Goal: Task Accomplishment & Management: Use online tool/utility

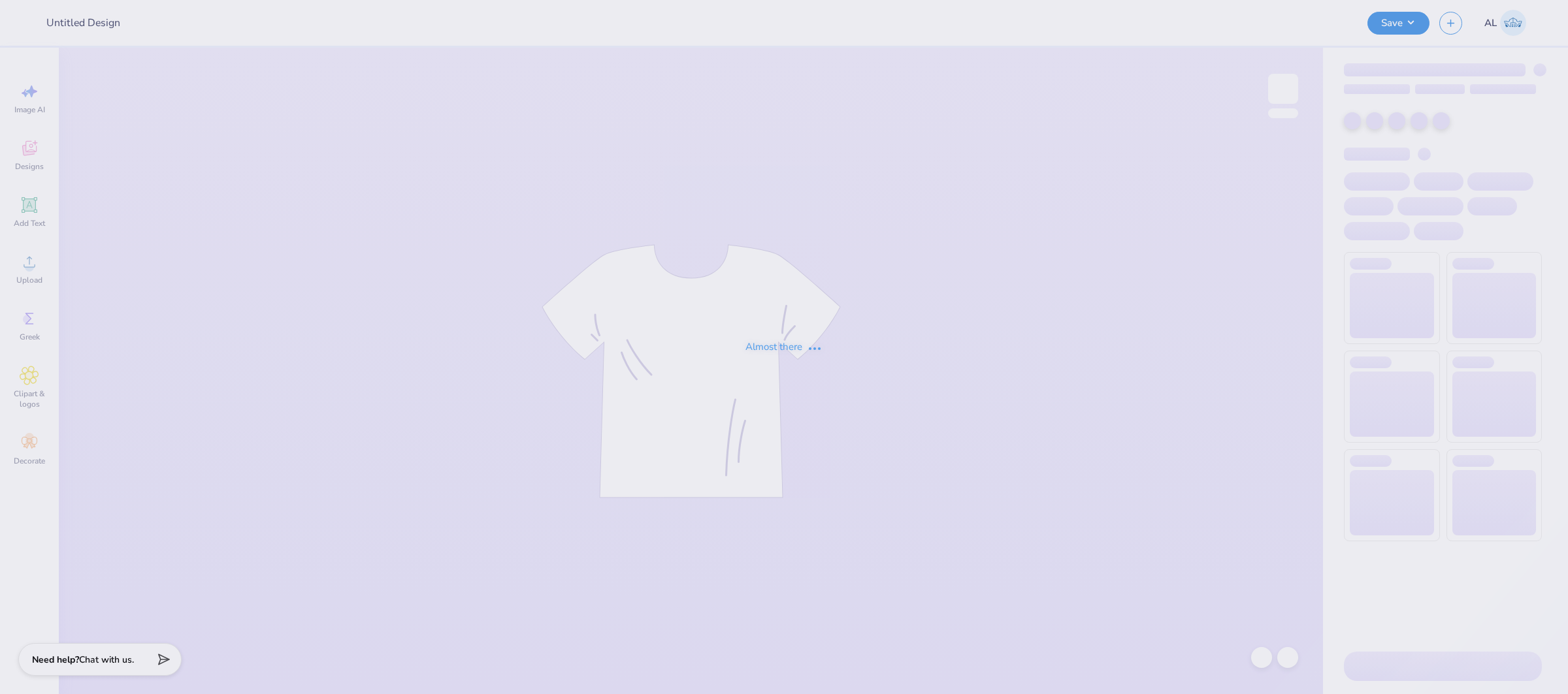
type input "delta phi tops"
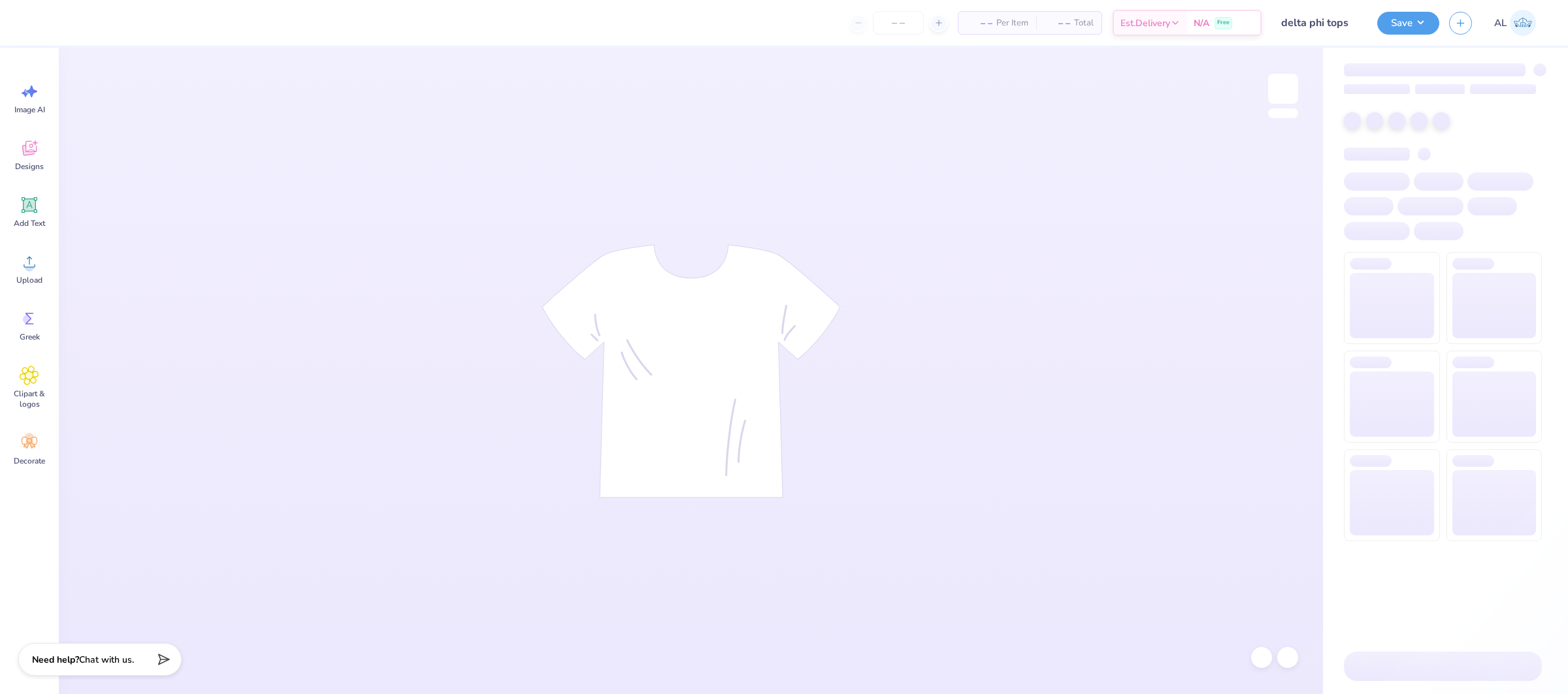
type input "24"
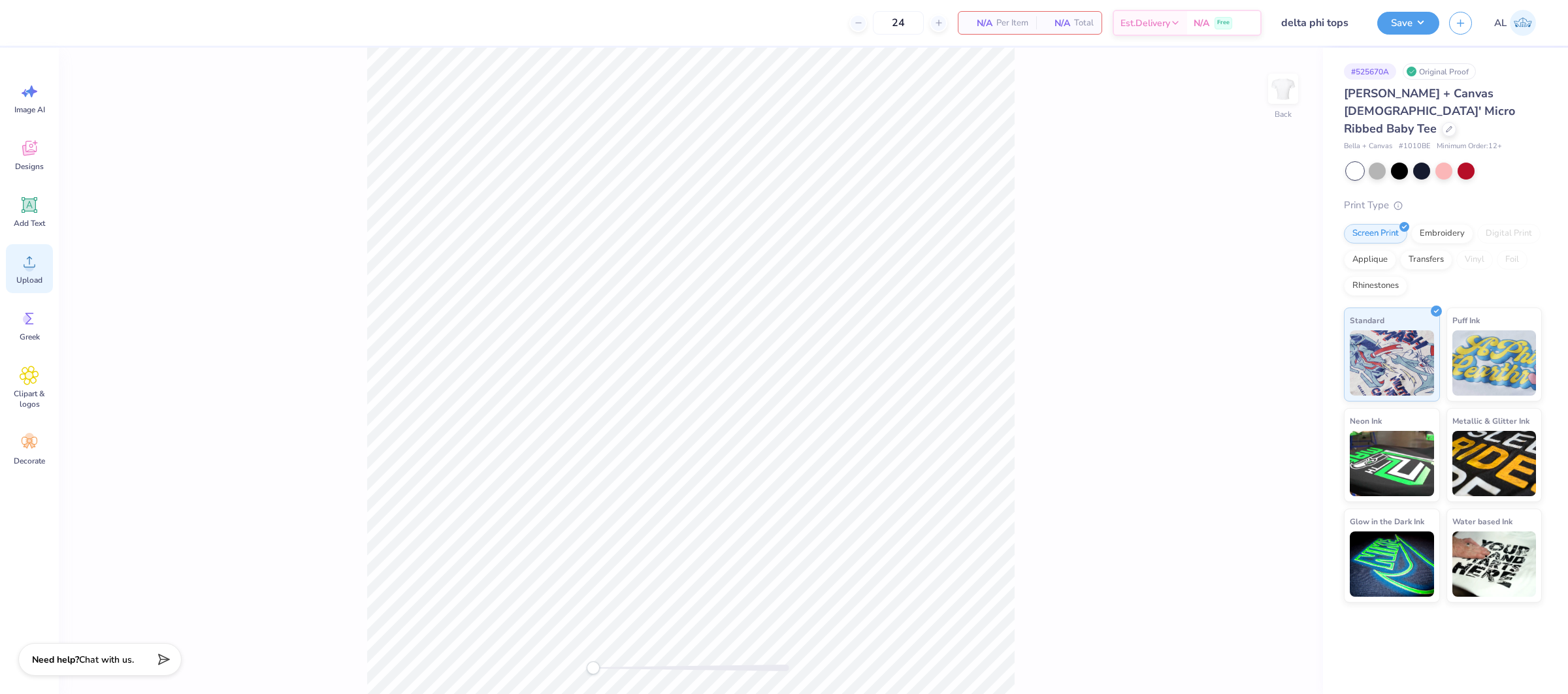
click at [20, 256] on icon at bounding box center [30, 262] width 20 height 20
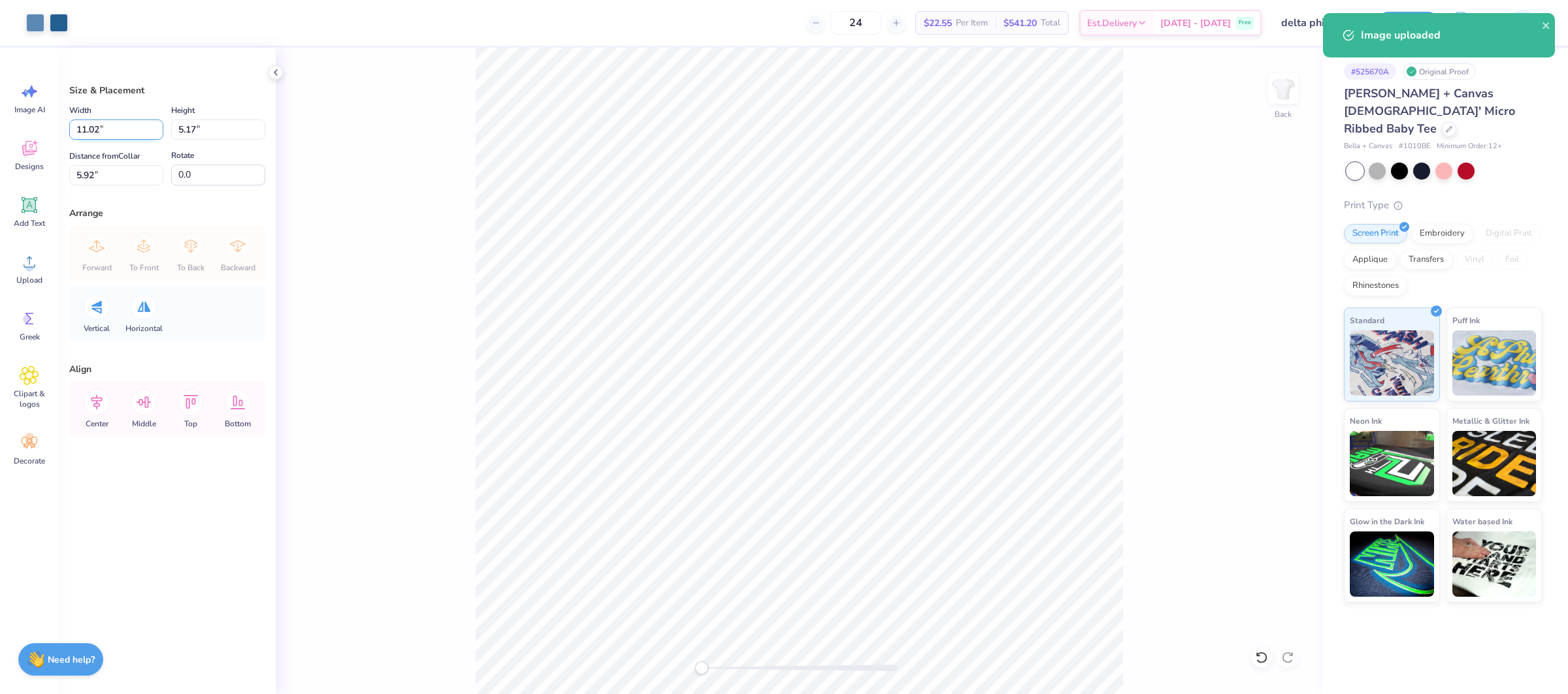
click at [85, 127] on input "11.02" at bounding box center [116, 129] width 94 height 20
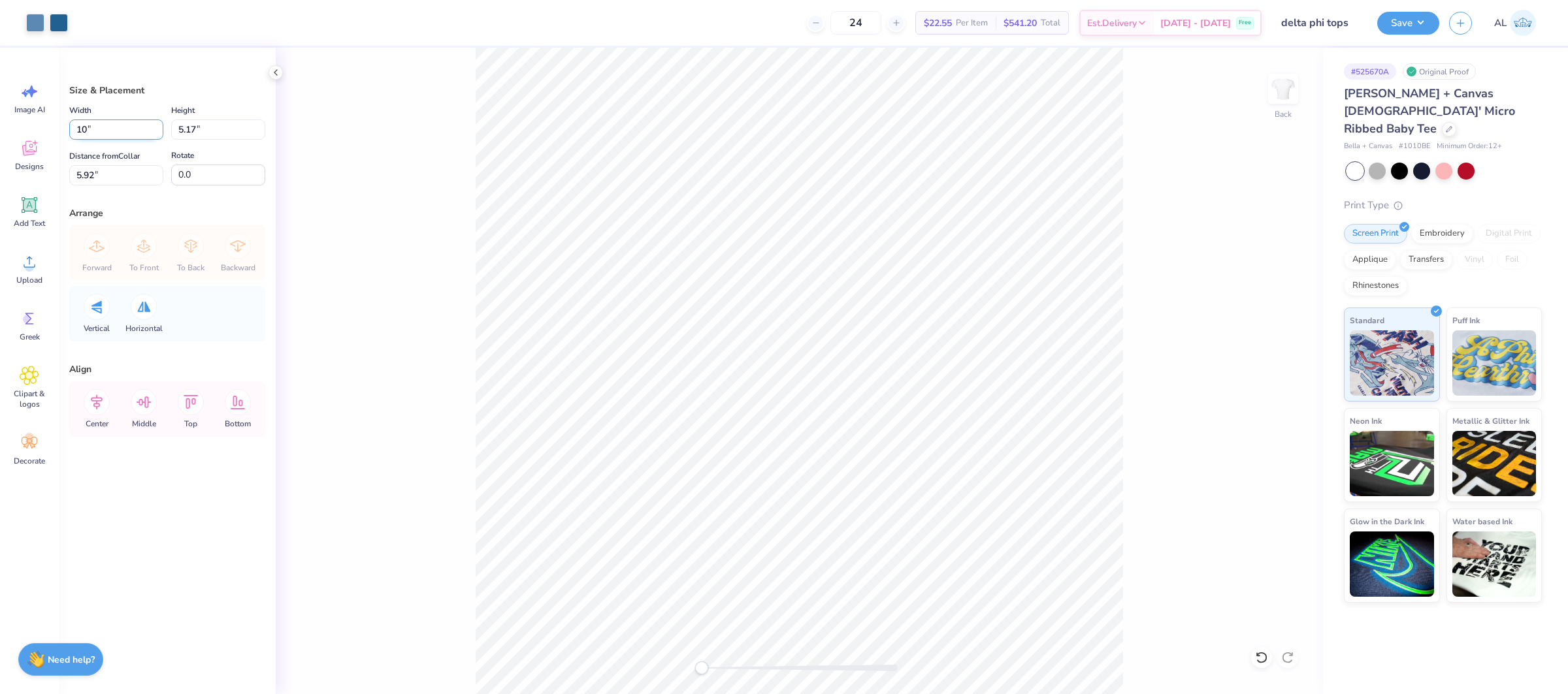
type input "10.00"
type input "4.69"
click at [110, 179] on input "6.16" at bounding box center [116, 175] width 94 height 20
click at [140, 399] on icon at bounding box center [144, 402] width 15 height 12
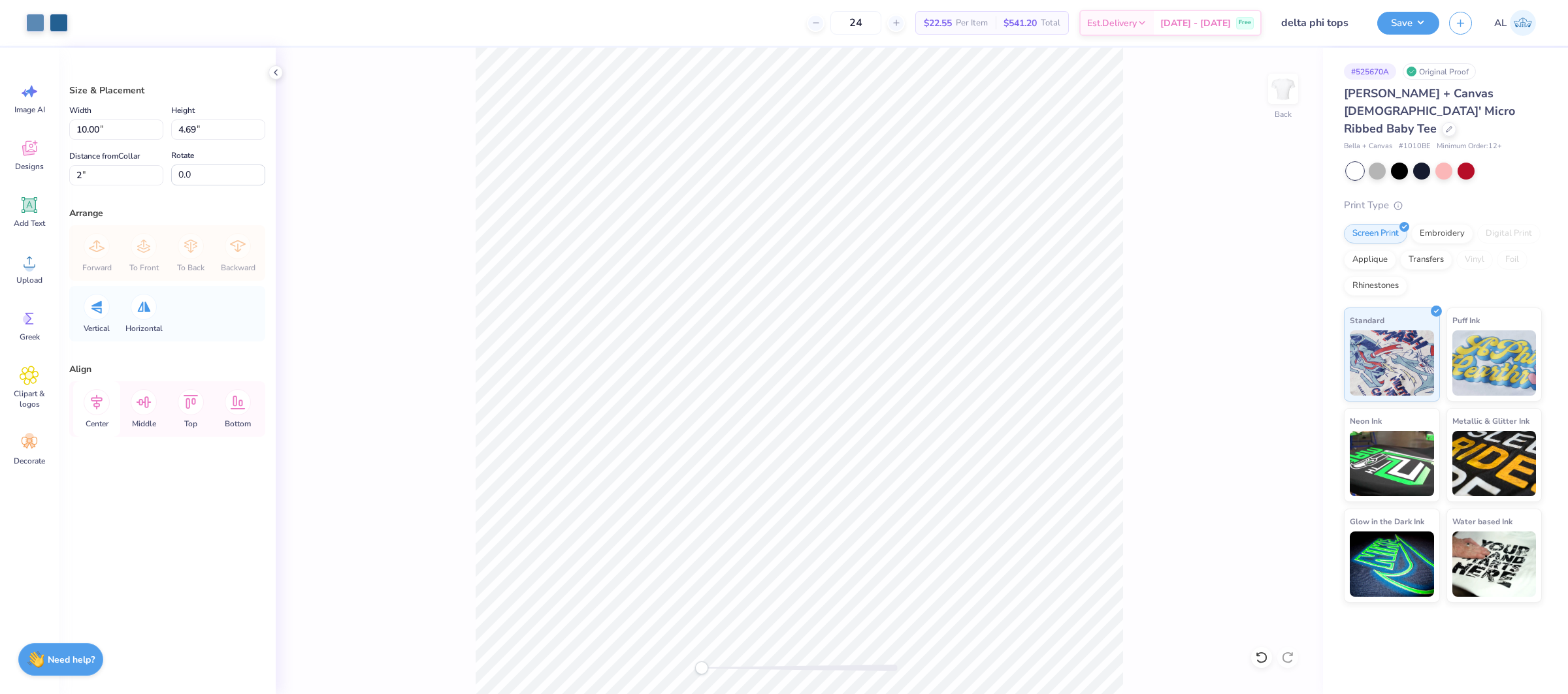
click at [99, 407] on icon at bounding box center [96, 402] width 26 height 26
drag, startPoint x: 87, startPoint y: 173, endPoint x: 5, endPoint y: 168, distance: 82.2
click at [5, 168] on div "Art colors 24 $22.55 Per Item $541.20 Total Est. Delivery [DATE] - [DATE] Free …" at bounding box center [784, 347] width 1568 height 694
type input "3"
type input "2"
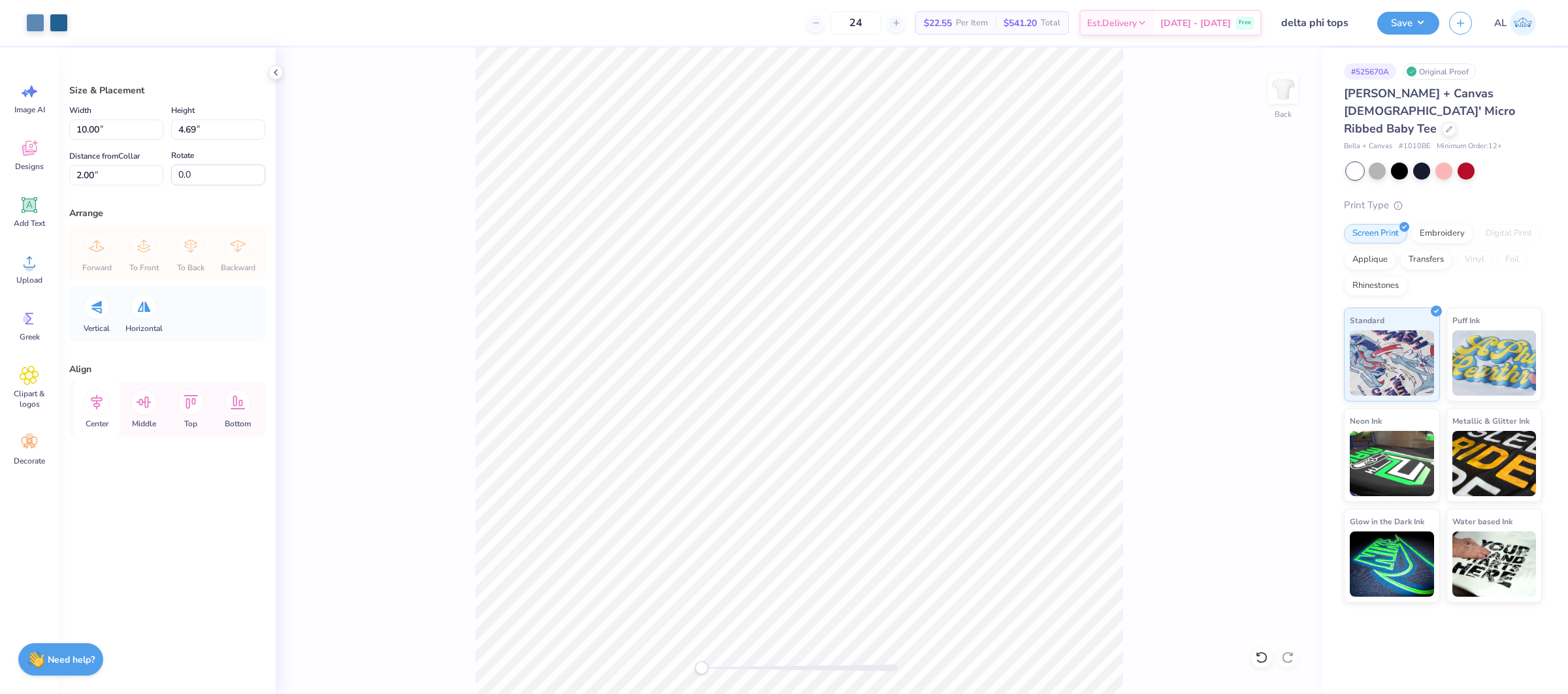
click at [95, 403] on icon at bounding box center [96, 402] width 12 height 15
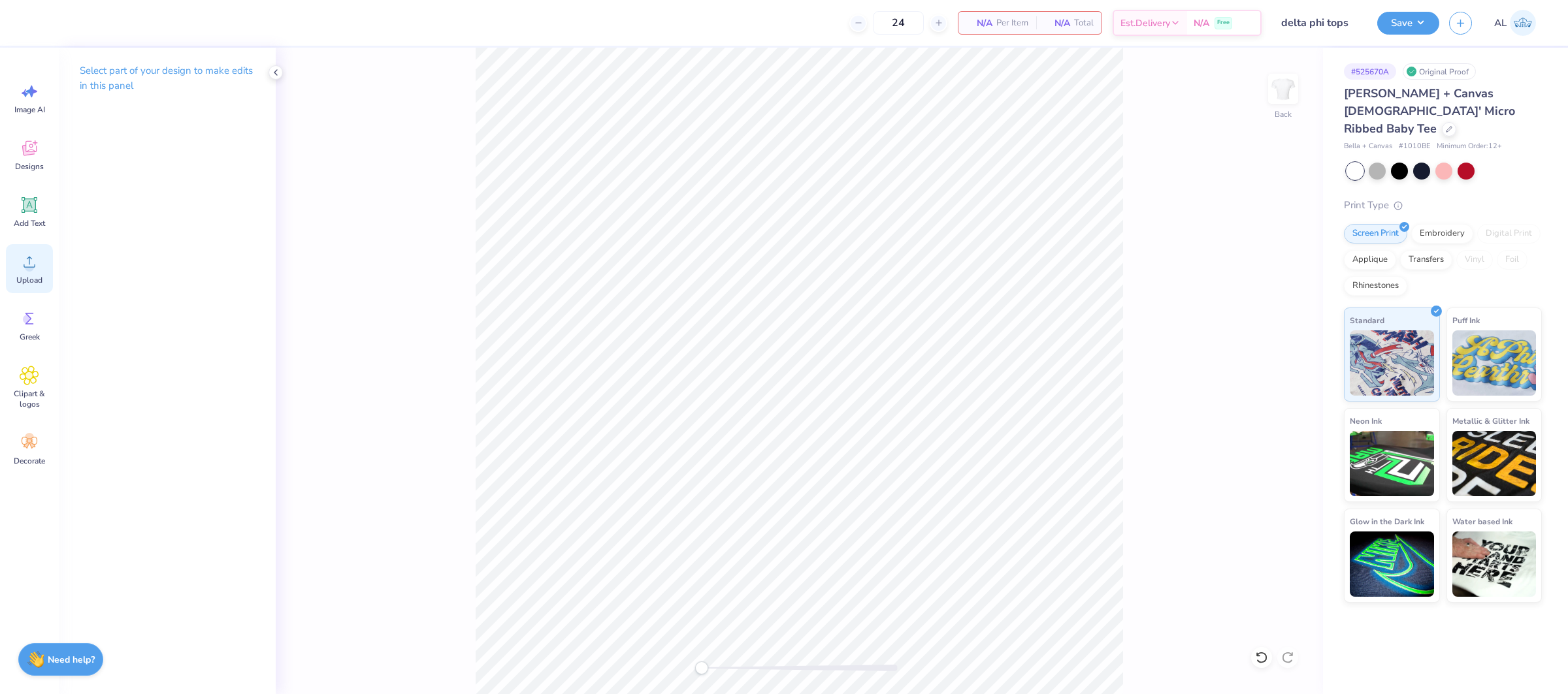
click at [20, 257] on icon at bounding box center [30, 262] width 20 height 20
click at [36, 280] on span "Upload" at bounding box center [30, 280] width 26 height 10
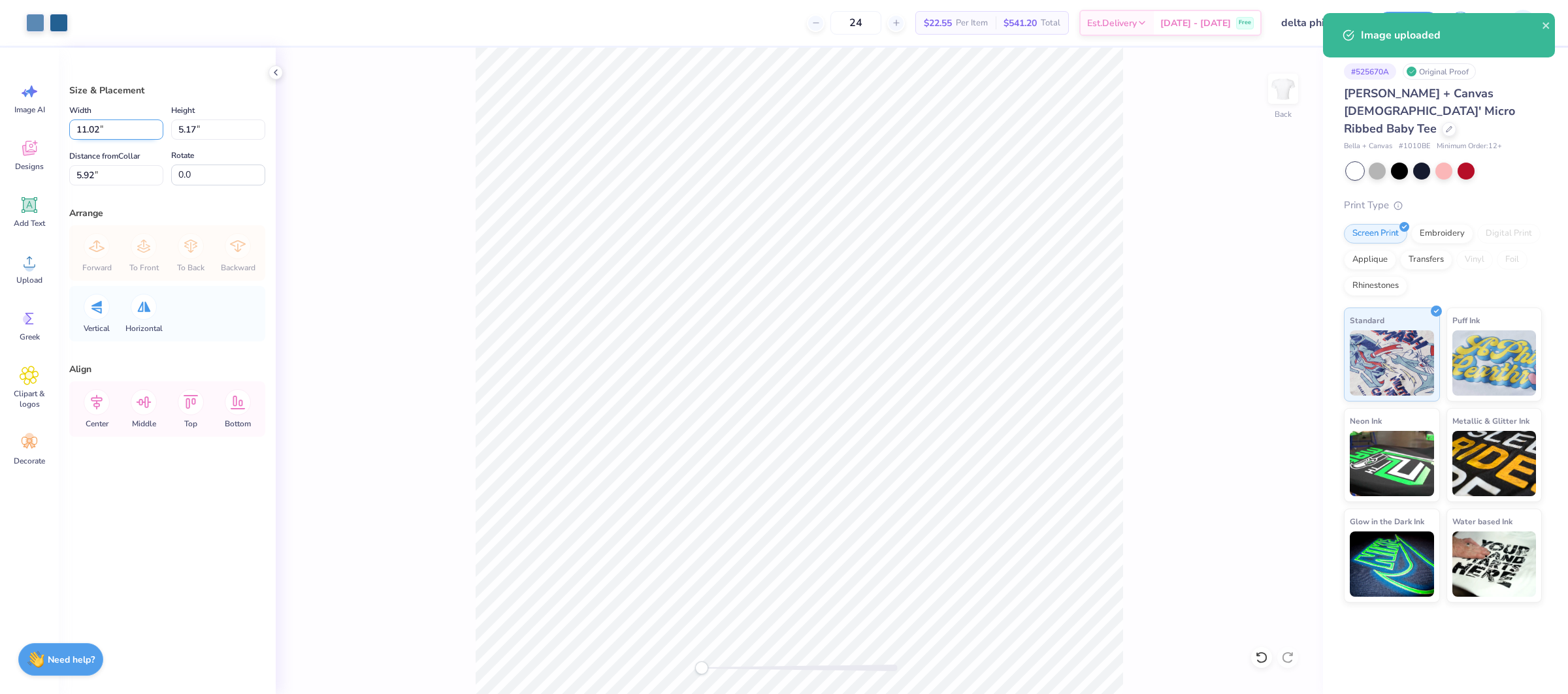
click at [98, 131] on input "11.02" at bounding box center [116, 129] width 94 height 20
type input "10.00"
type input "4.69"
type input "6.16"
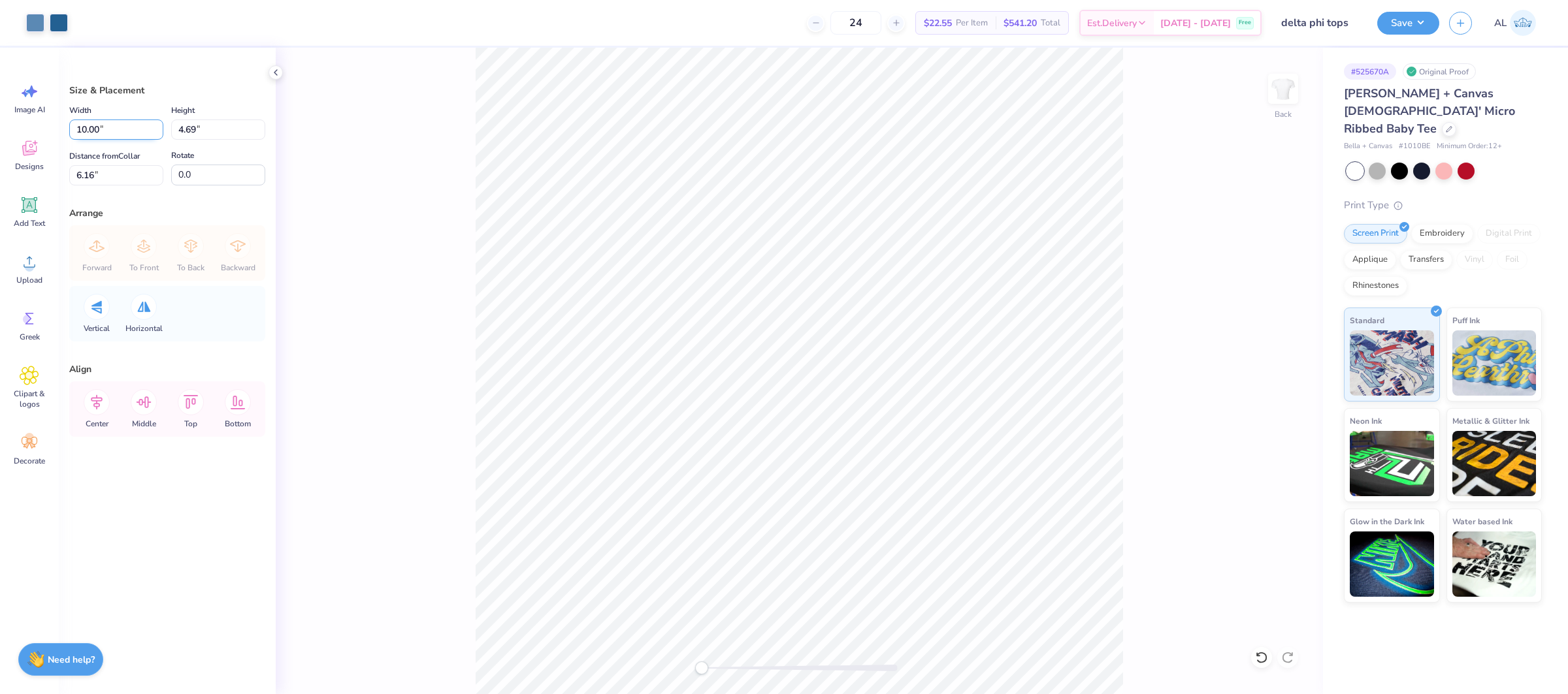
click at [92, 135] on input "10.00" at bounding box center [116, 129] width 94 height 20
type input "9.00"
type input "4.22"
click at [85, 176] on input "6.39" at bounding box center [116, 175] width 94 height 20
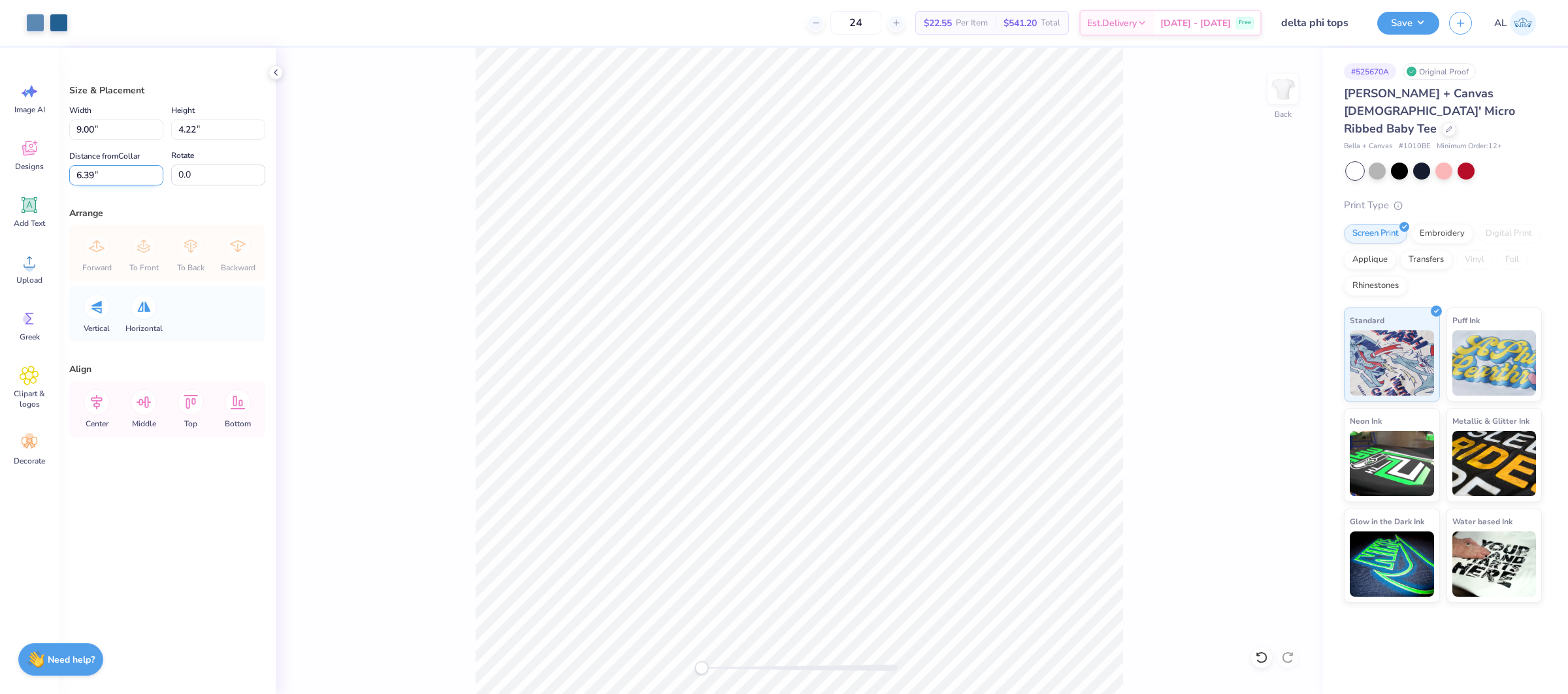
click at [85, 176] on input "6.39" at bounding box center [116, 175] width 94 height 20
type input "2"
drag, startPoint x: 92, startPoint y: 129, endPoint x: 172, endPoint y: 116, distance: 81.0
click at [92, 129] on input "9.00" at bounding box center [116, 129] width 94 height 20
type input "9.50"
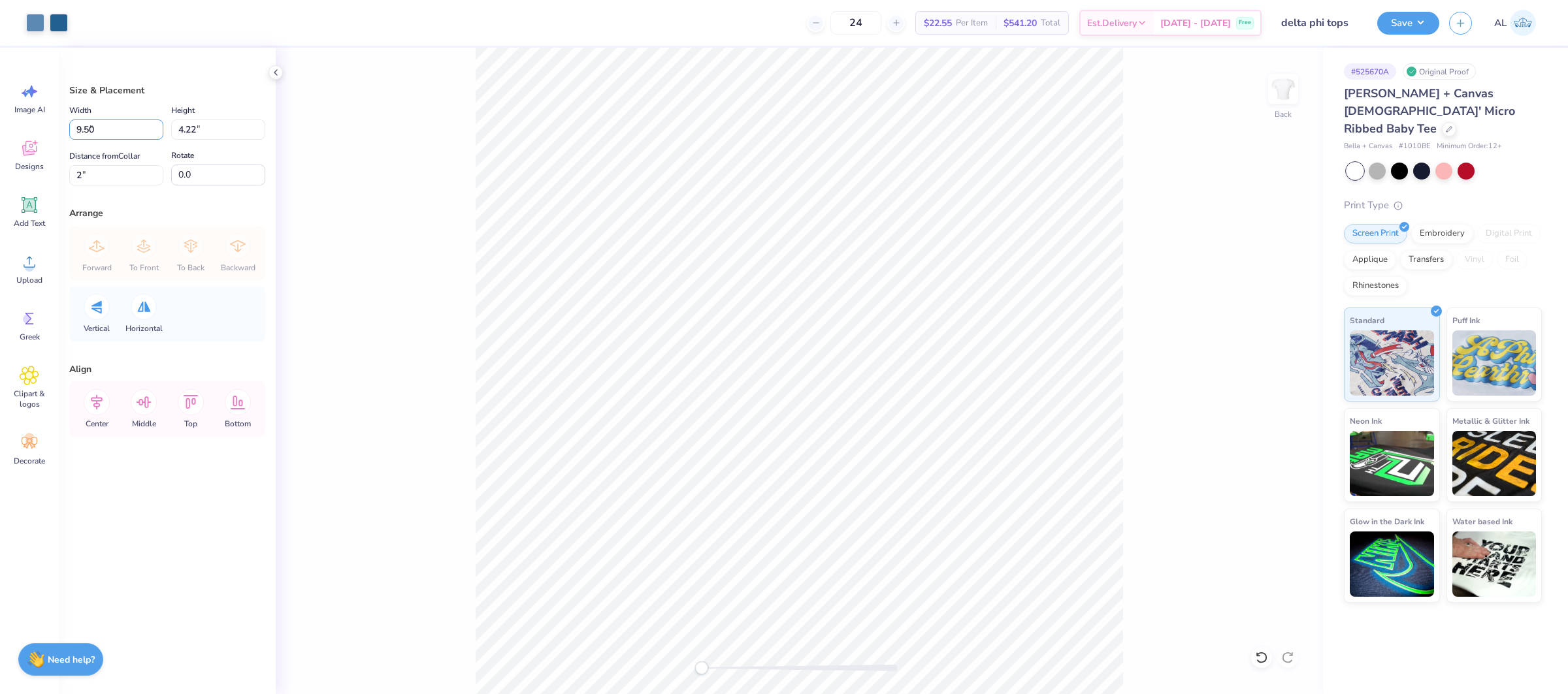
type input "4.45"
type input "1.88"
click at [103, 409] on icon at bounding box center [96, 402] width 26 height 26
click at [117, 176] on input "1.88" at bounding box center [116, 175] width 94 height 20
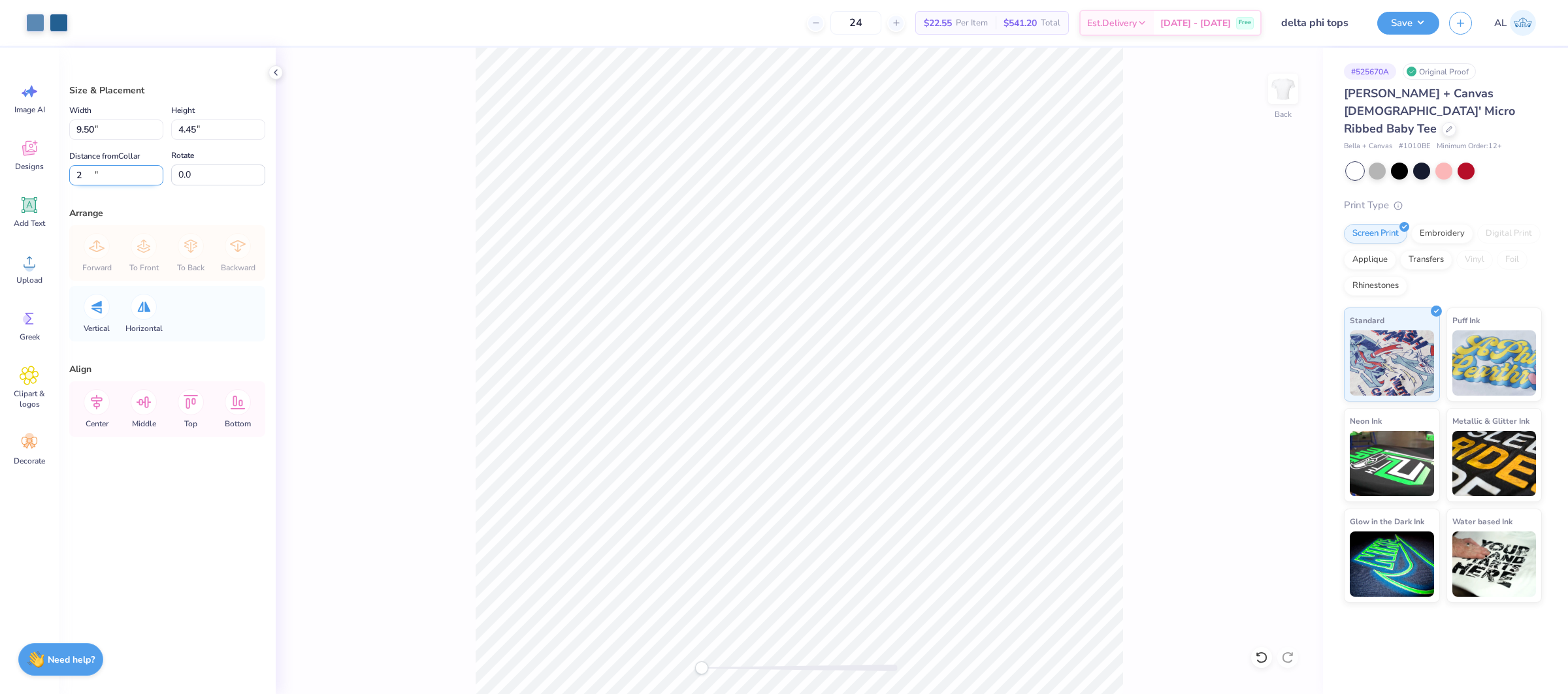
type input "2"
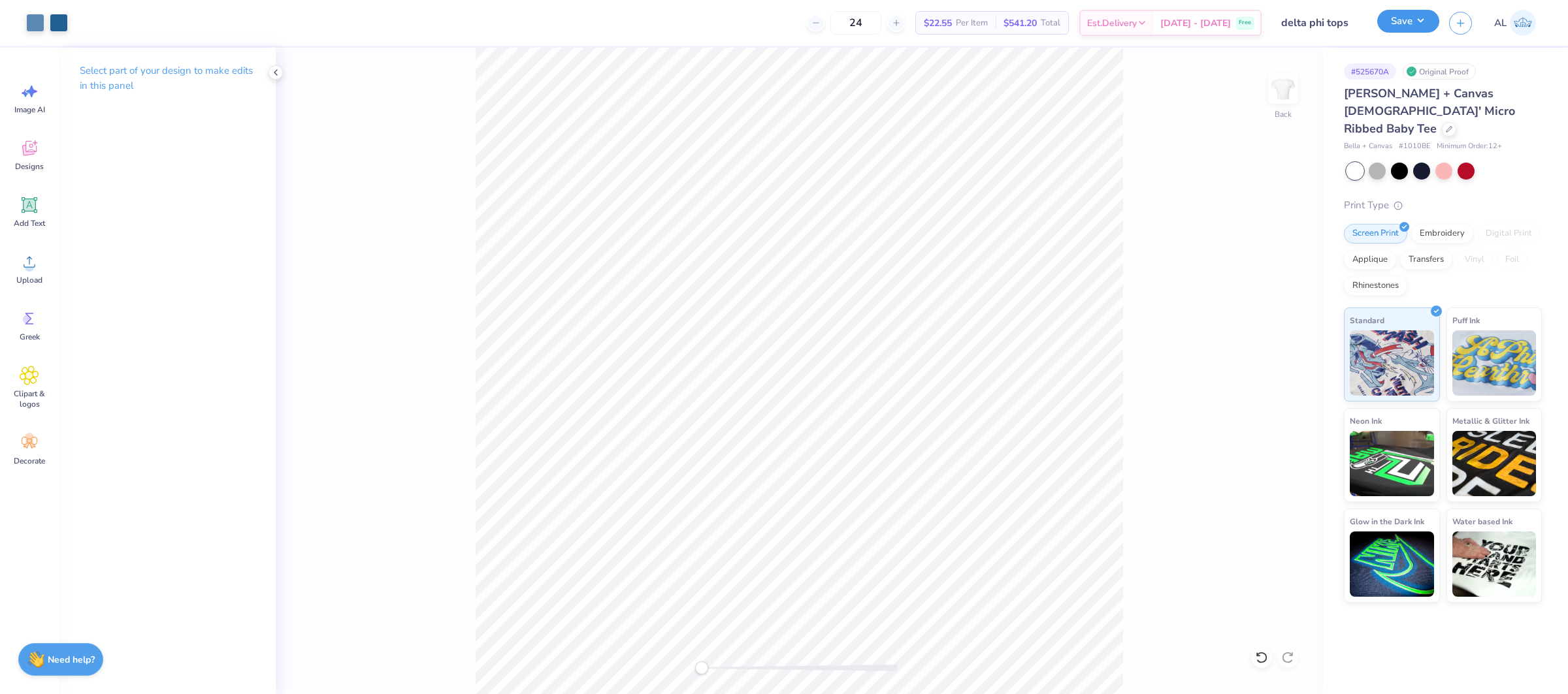
click at [1401, 14] on button "Save" at bounding box center [1408, 21] width 62 height 23
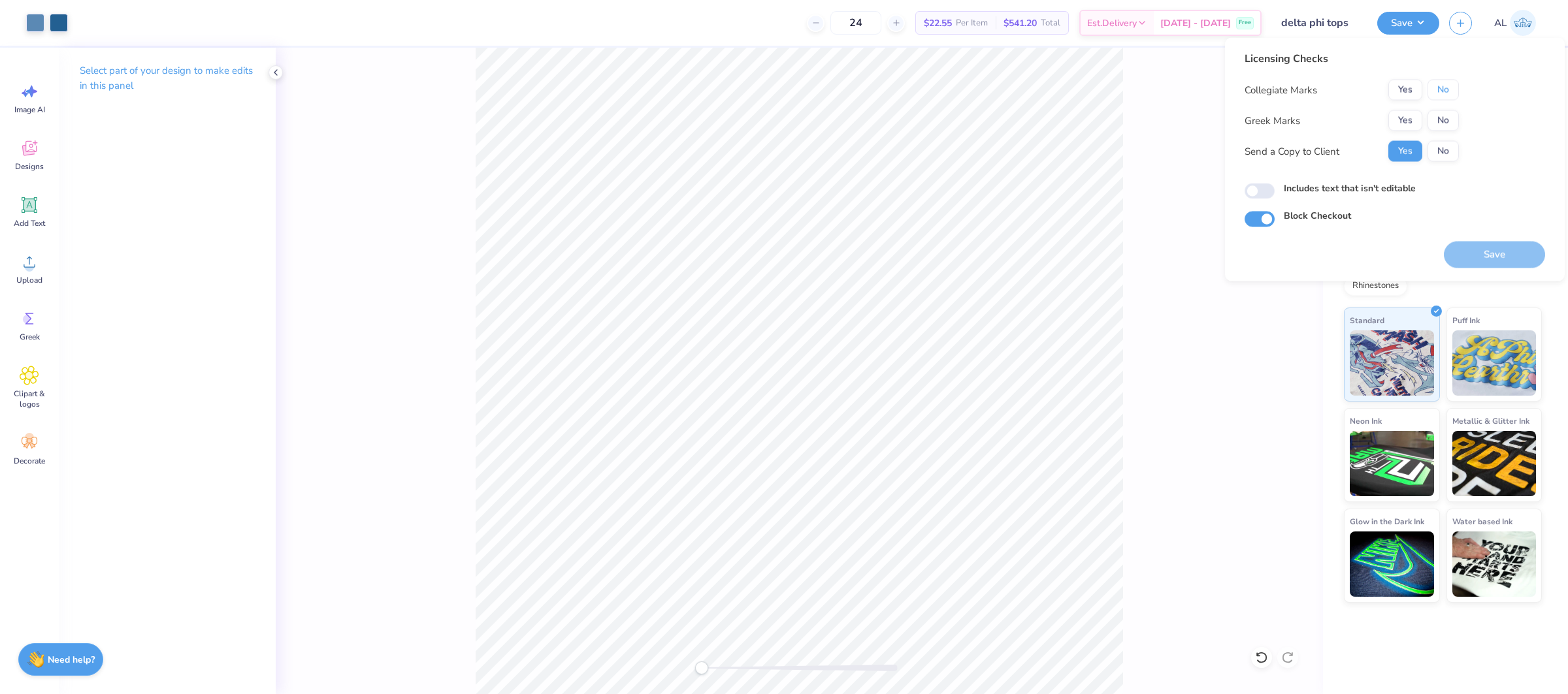
drag, startPoint x: 1446, startPoint y: 81, endPoint x: 1431, endPoint y: 106, distance: 29.2
click at [1446, 81] on button "No" at bounding box center [1443, 90] width 32 height 21
click at [1418, 113] on button "Yes" at bounding box center [1405, 121] width 34 height 21
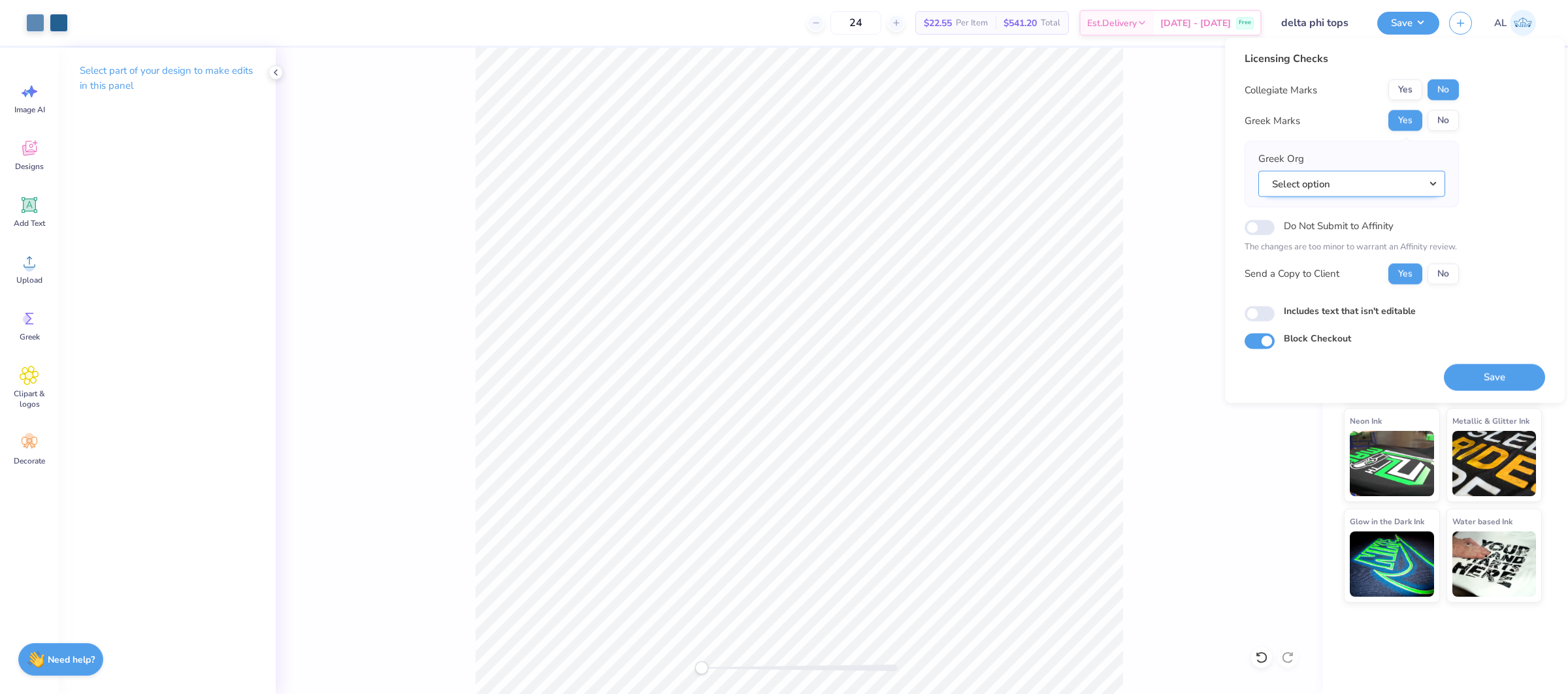
click at [1377, 176] on button "Select option" at bounding box center [1351, 184] width 187 height 27
drag, startPoint x: 1498, startPoint y: 150, endPoint x: 1456, endPoint y: 125, distance: 48.9
click at [1493, 147] on div "Licensing Checks Collegiate Marks Yes No Greek Marks Yes No Greek Org Select op…" at bounding box center [1395, 200] width 301 height 298
click at [1445, 119] on button "No" at bounding box center [1443, 121] width 32 height 21
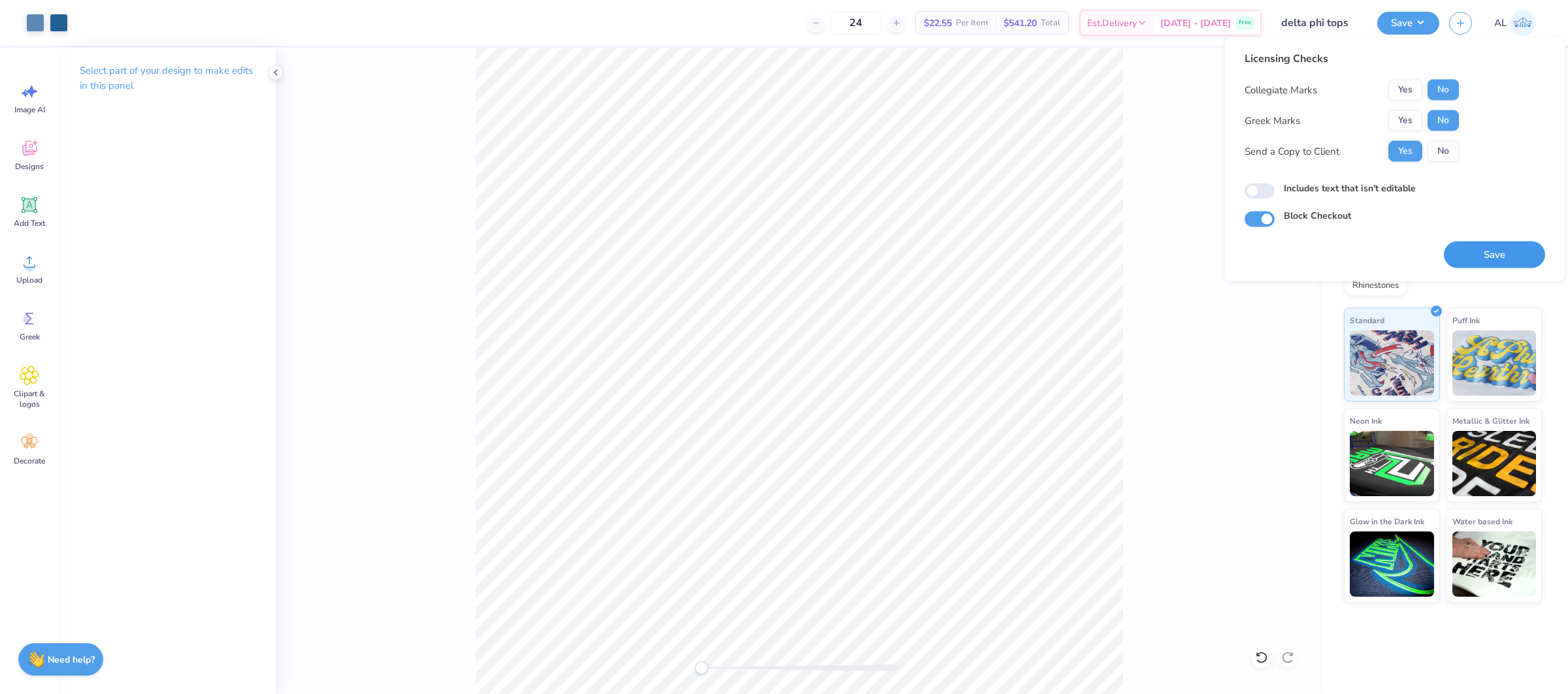
click at [1481, 262] on button "Save" at bounding box center [1494, 255] width 101 height 27
